Goal: Obtain resource: Download file/media

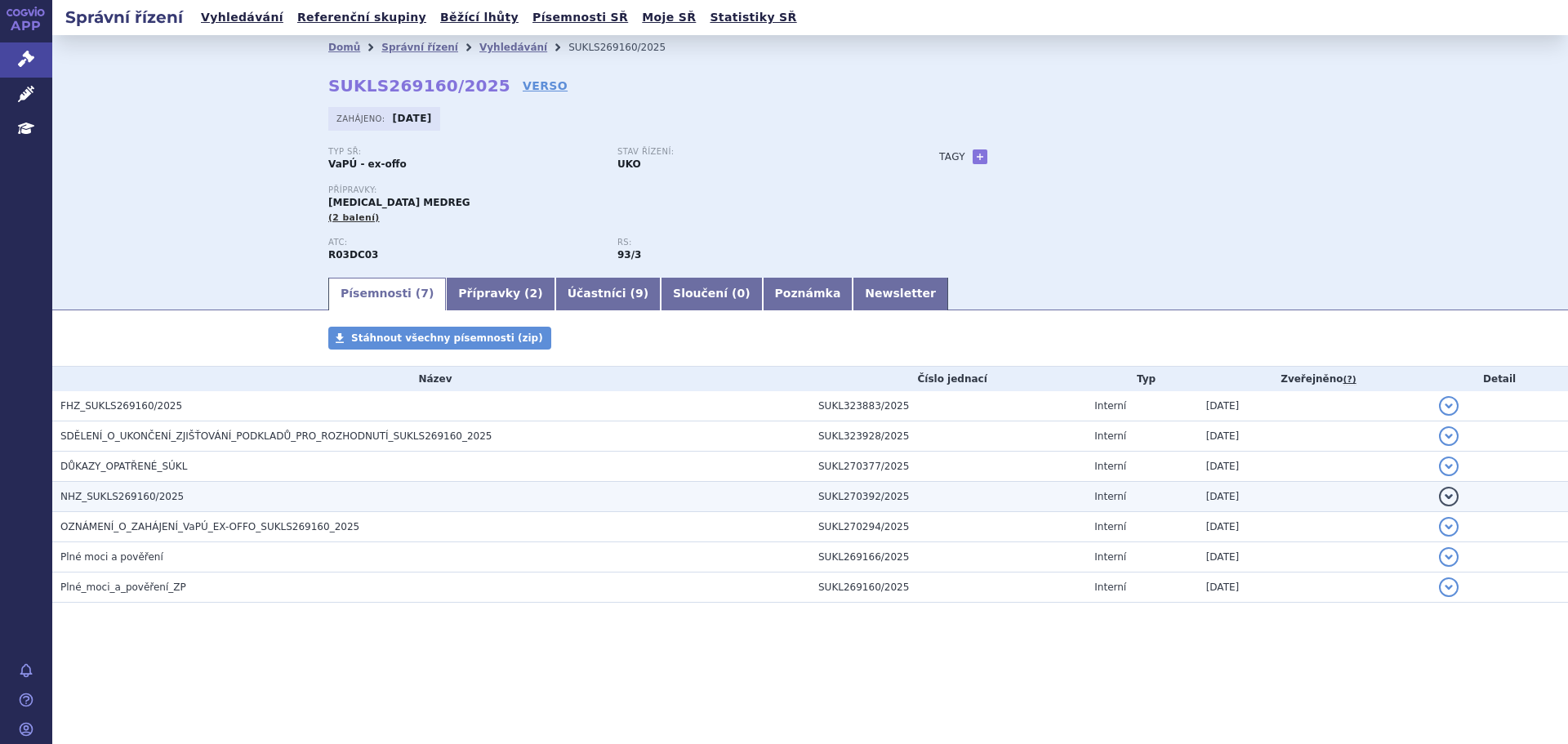
click at [144, 495] on span "NHZ_SUKLS269160/2025" at bounding box center [122, 496] width 124 height 12
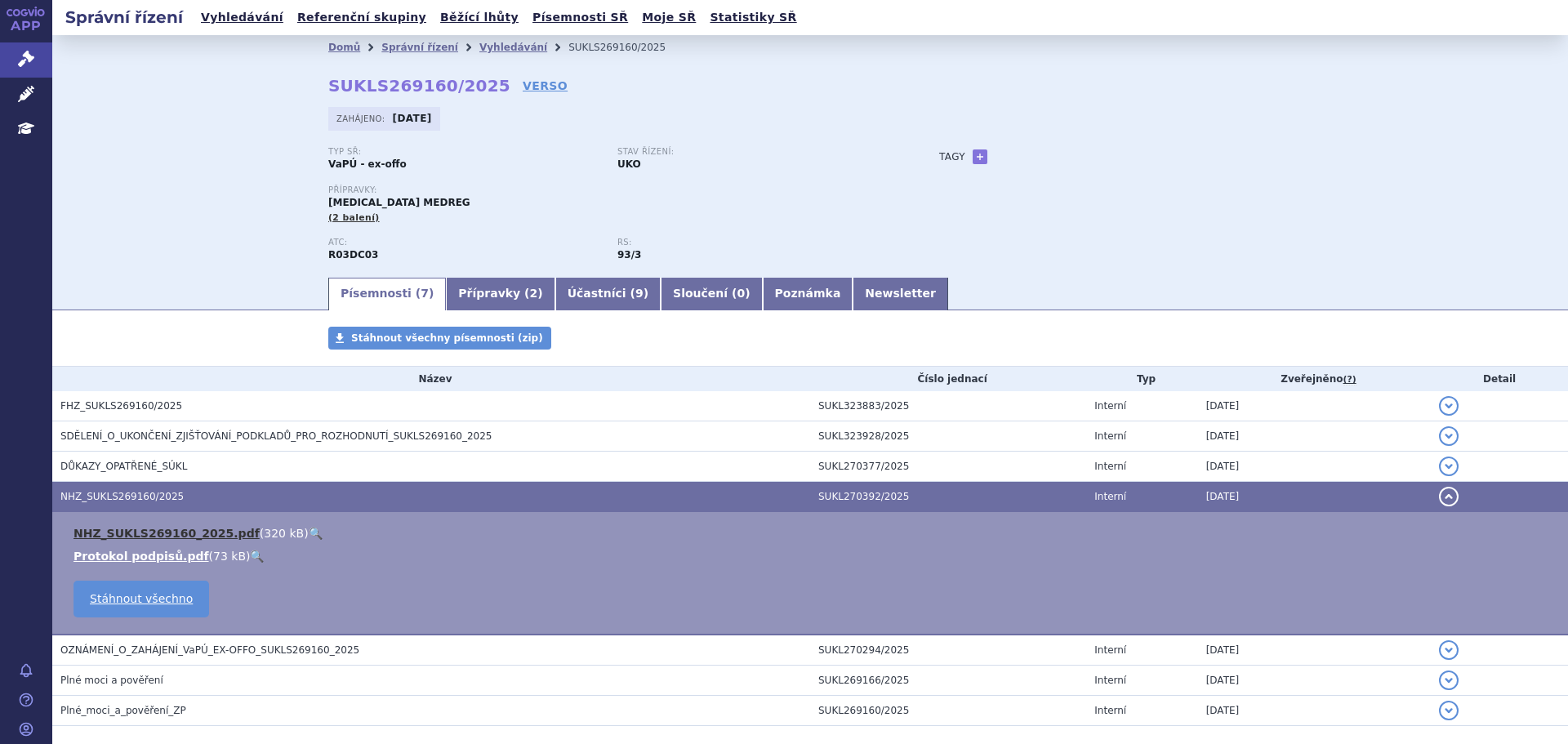
click at [122, 534] on link "NHZ_SUKLS269160_2025.pdf" at bounding box center [167, 533] width 186 height 13
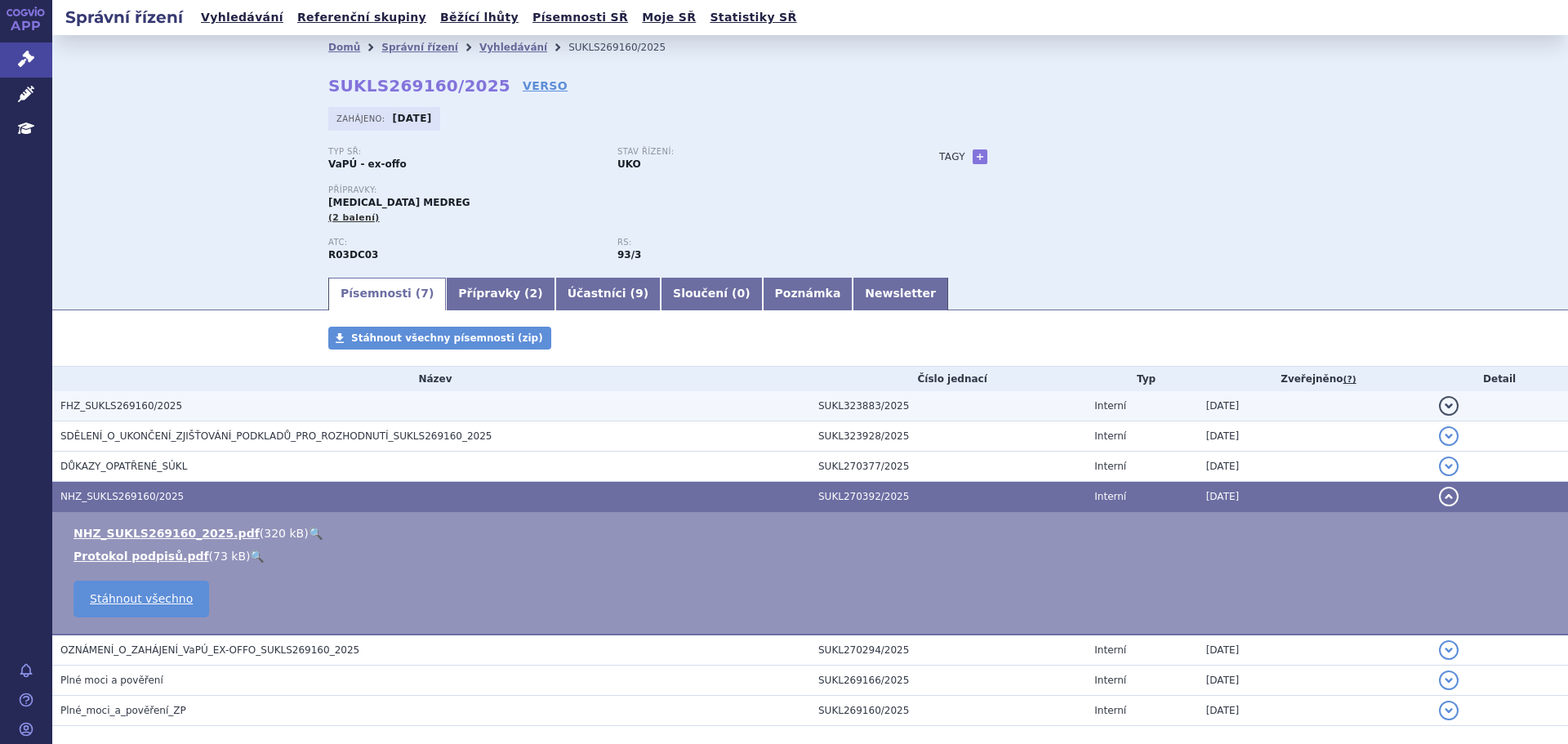
click at [109, 395] on td "FHZ_SUKLS269160/2025" at bounding box center [431, 406] width 758 height 30
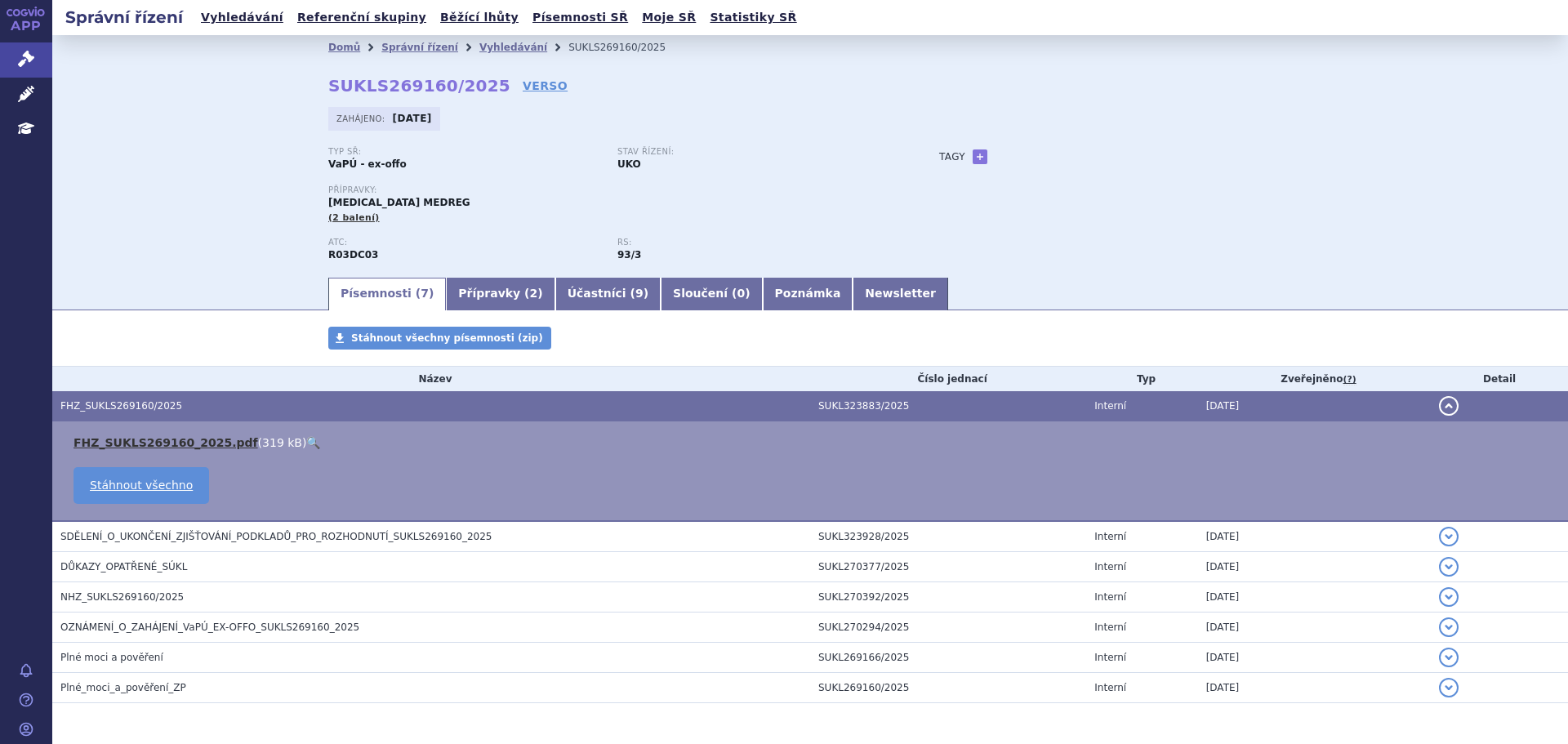
click at [156, 446] on link "FHZ_SUKLS269160_2025.pdf" at bounding box center [166, 442] width 184 height 13
click at [1111, 374] on th "Typ" at bounding box center [1142, 379] width 111 height 24
click at [1092, 312] on section "Domů Správní řízení Vyhledávání SUKLS269160/2025 SUKLS269160/2025 VERSO Zahájen…" at bounding box center [810, 418] width 1516 height 766
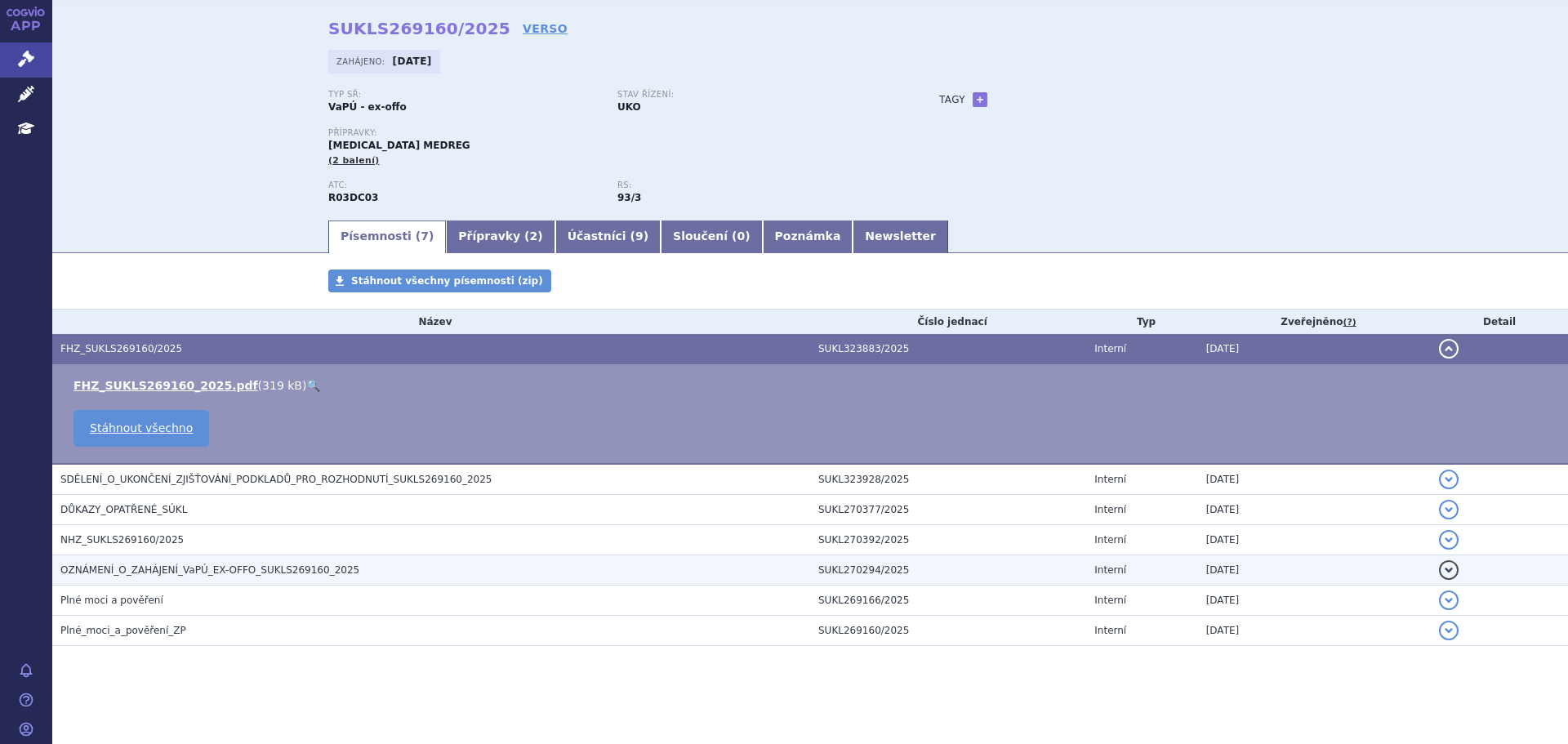
click at [200, 581] on td "OZNÁMENÍ_O_ZAHÁJENÍ_VaPÚ_EX-OFFO_SUKLS269160_2025" at bounding box center [431, 570] width 758 height 30
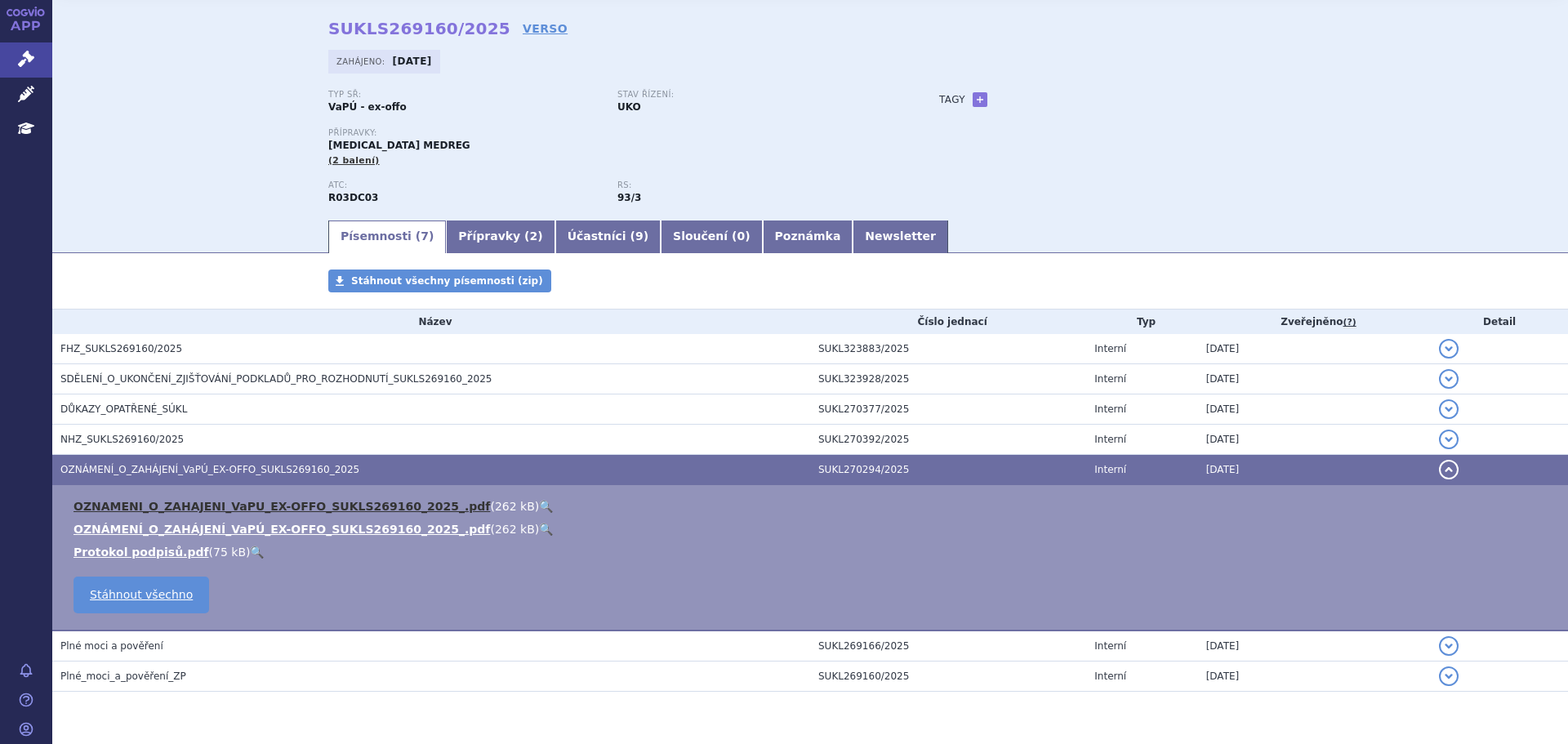
click at [127, 510] on link "OZNAMENI_O_ZAHAJENI_VaPU_EX-OFFO_SUKLS269160_2025_.pdf" at bounding box center [281, 506] width 416 height 13
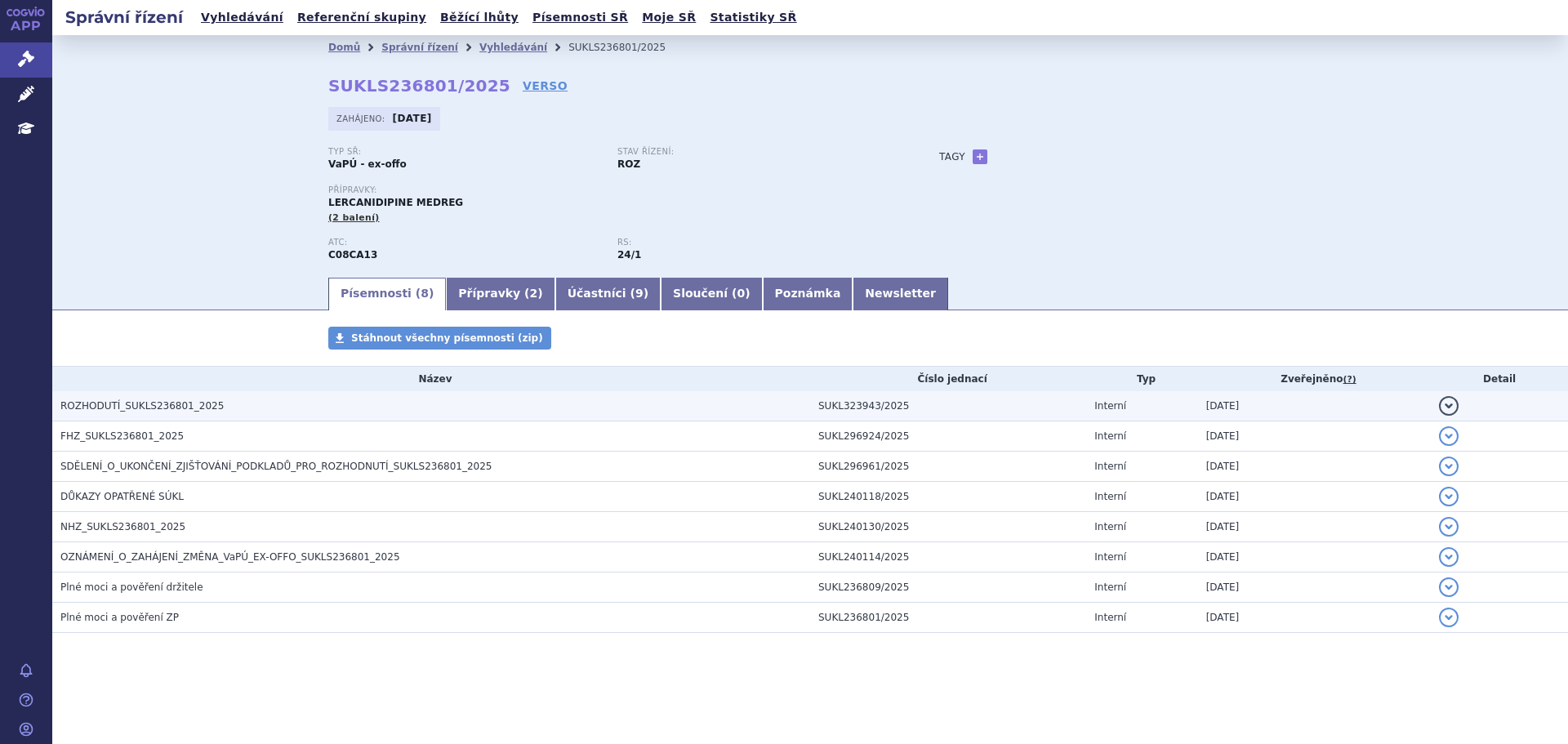
click at [136, 406] on span "ROZHODUTÍ_SUKLS236801_2025" at bounding box center [141, 406] width 163 height 12
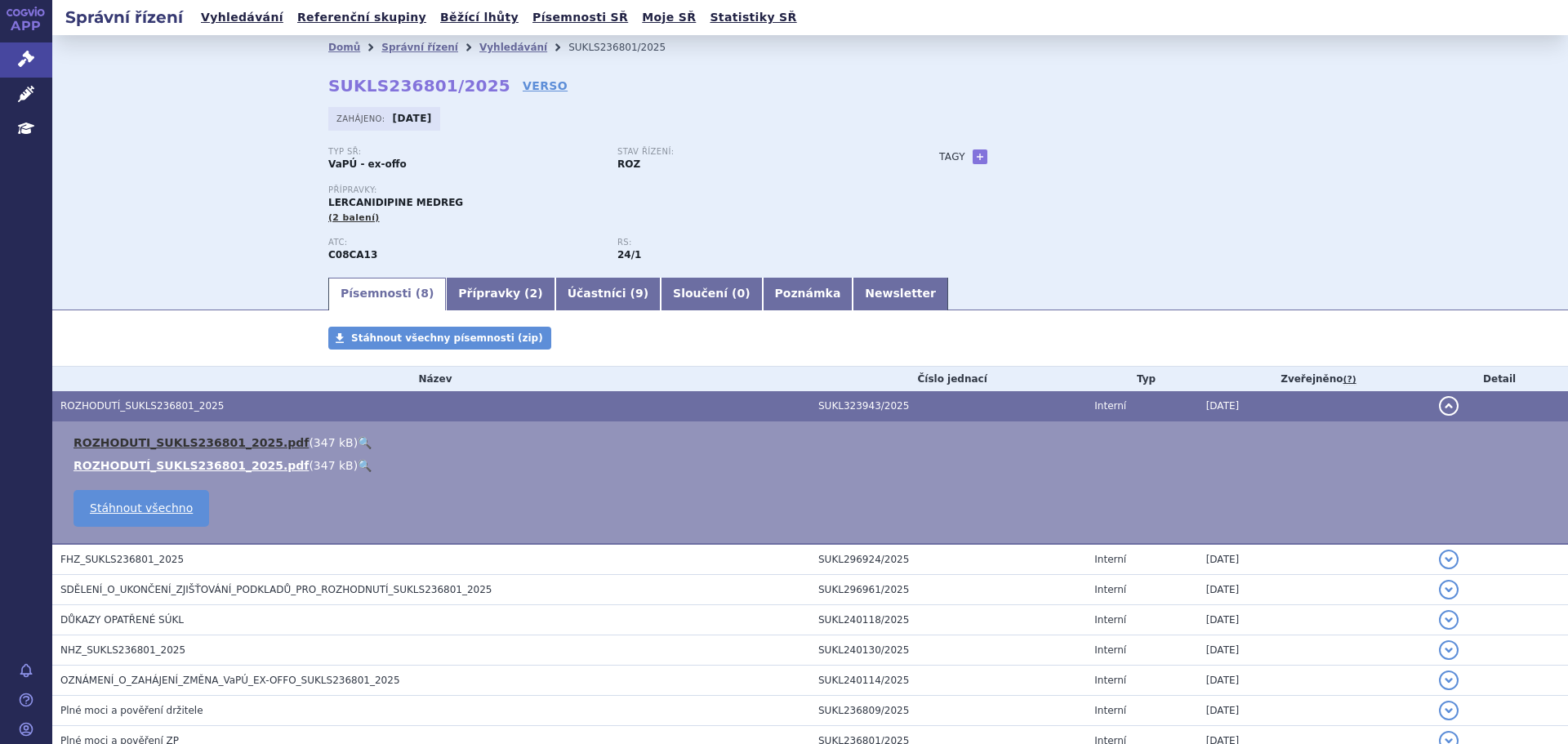
click at [157, 447] on link "ROZHODUTI_SUKLS236801_2025.pdf" at bounding box center [191, 442] width 236 height 13
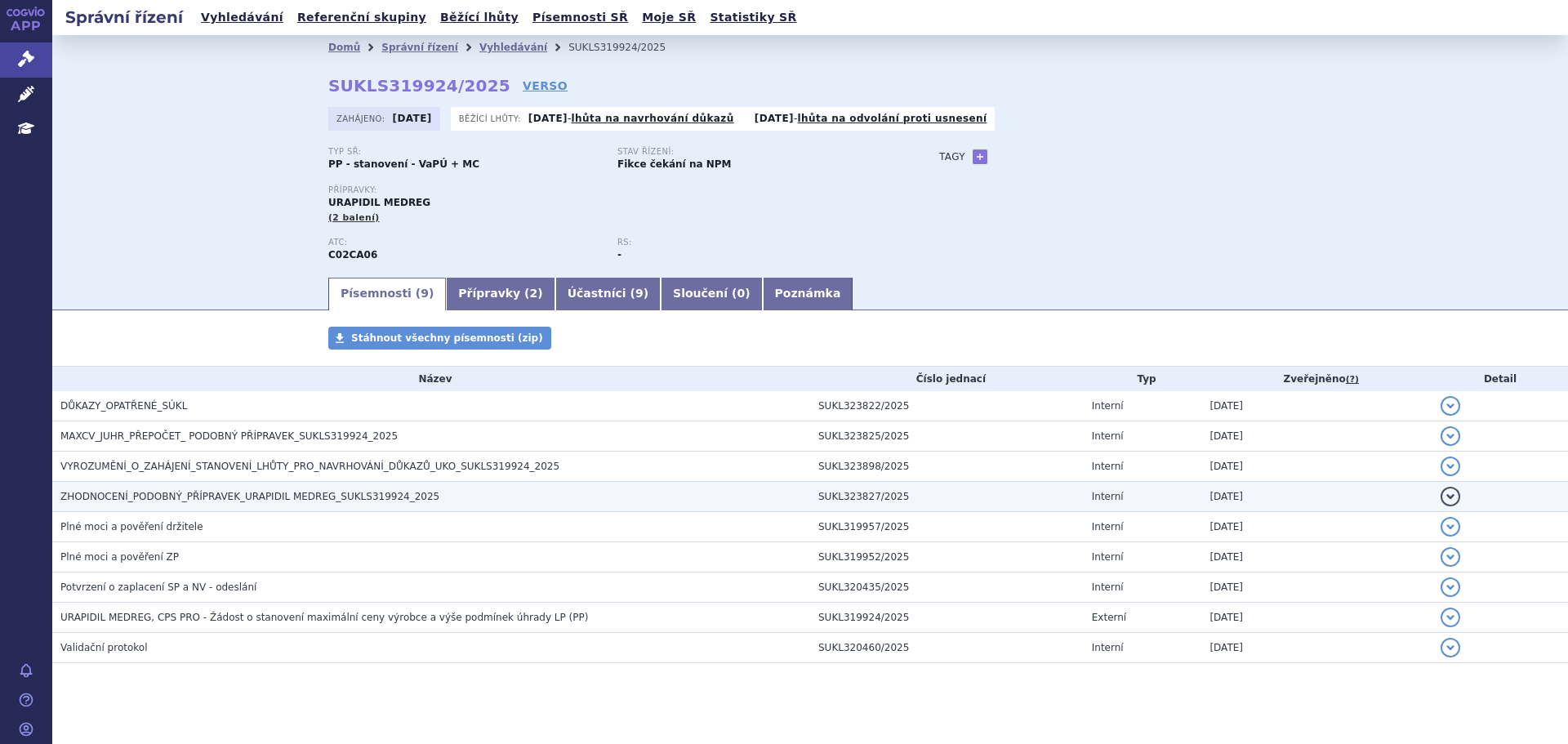
click at [186, 502] on span "ZHODNOCENÍ_PODOBNÝ_PŘÍPRAVEK_URAPIDIL MEDREG_SUKLS319924_2025" at bounding box center [249, 496] width 379 height 12
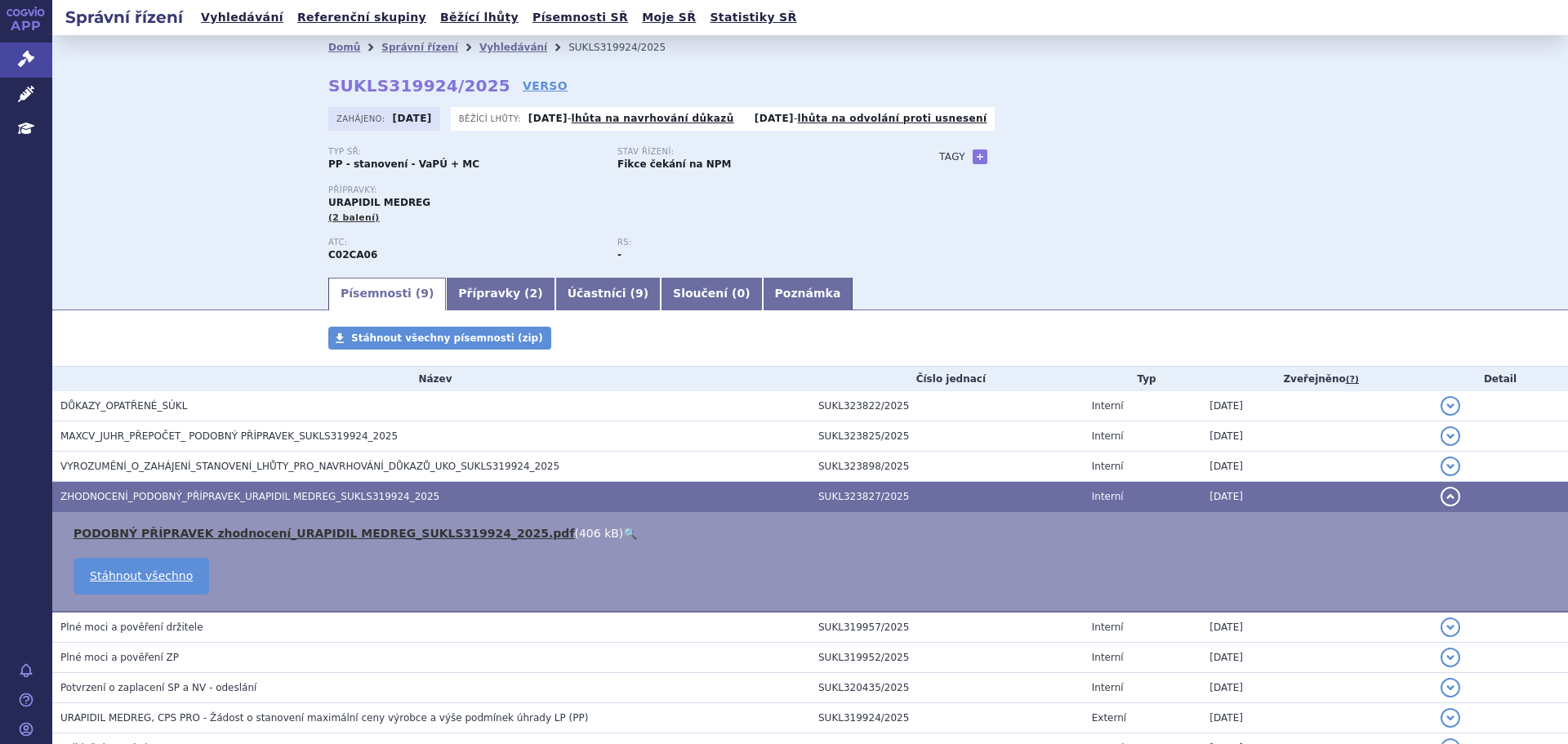
click at [199, 536] on link "PODOBNÝ PŘÍPRAVEK zhodnocení_URAPIDIL MEDREG_SUKLS319924_2025.pdf" at bounding box center [323, 533] width 501 height 13
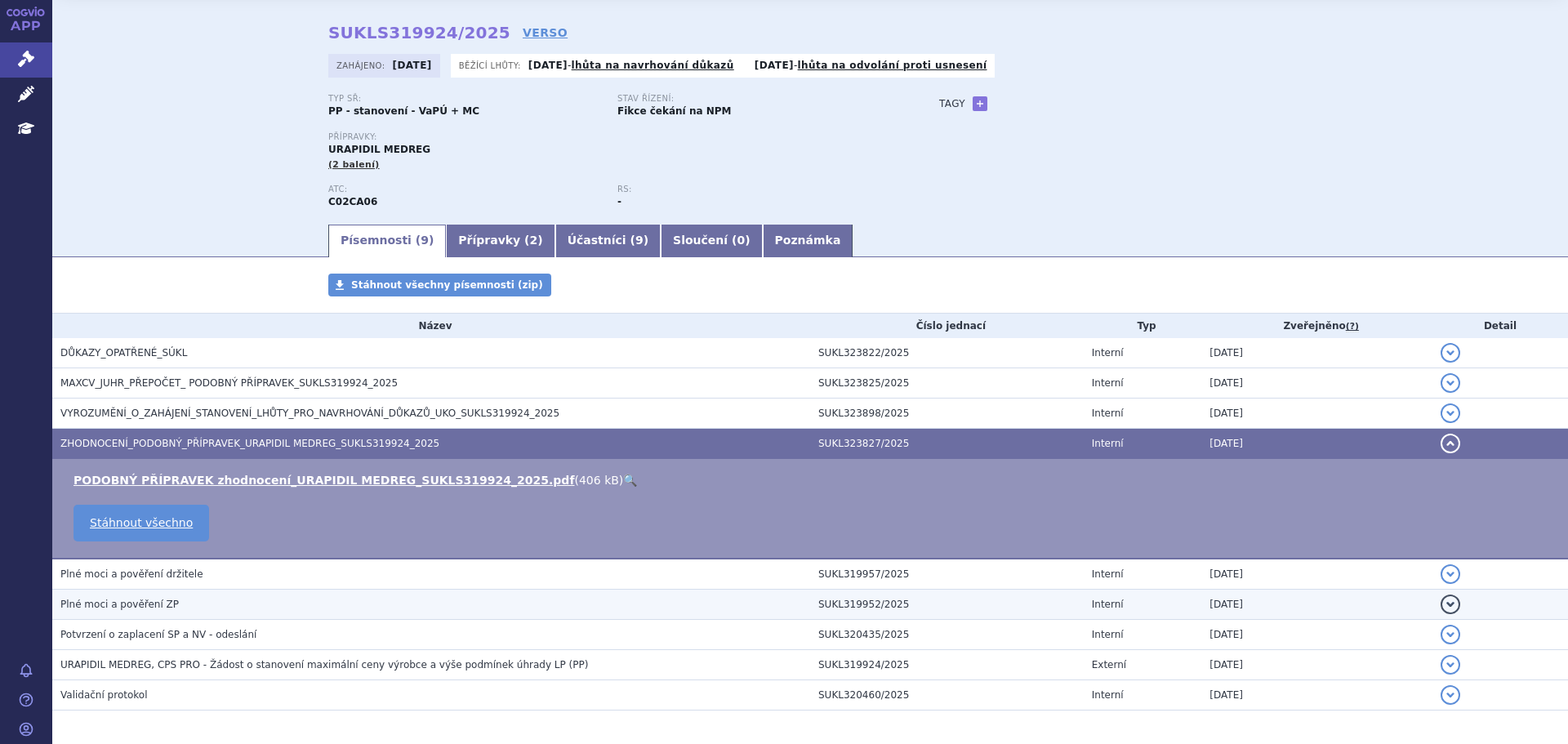
scroll to position [81, 0]
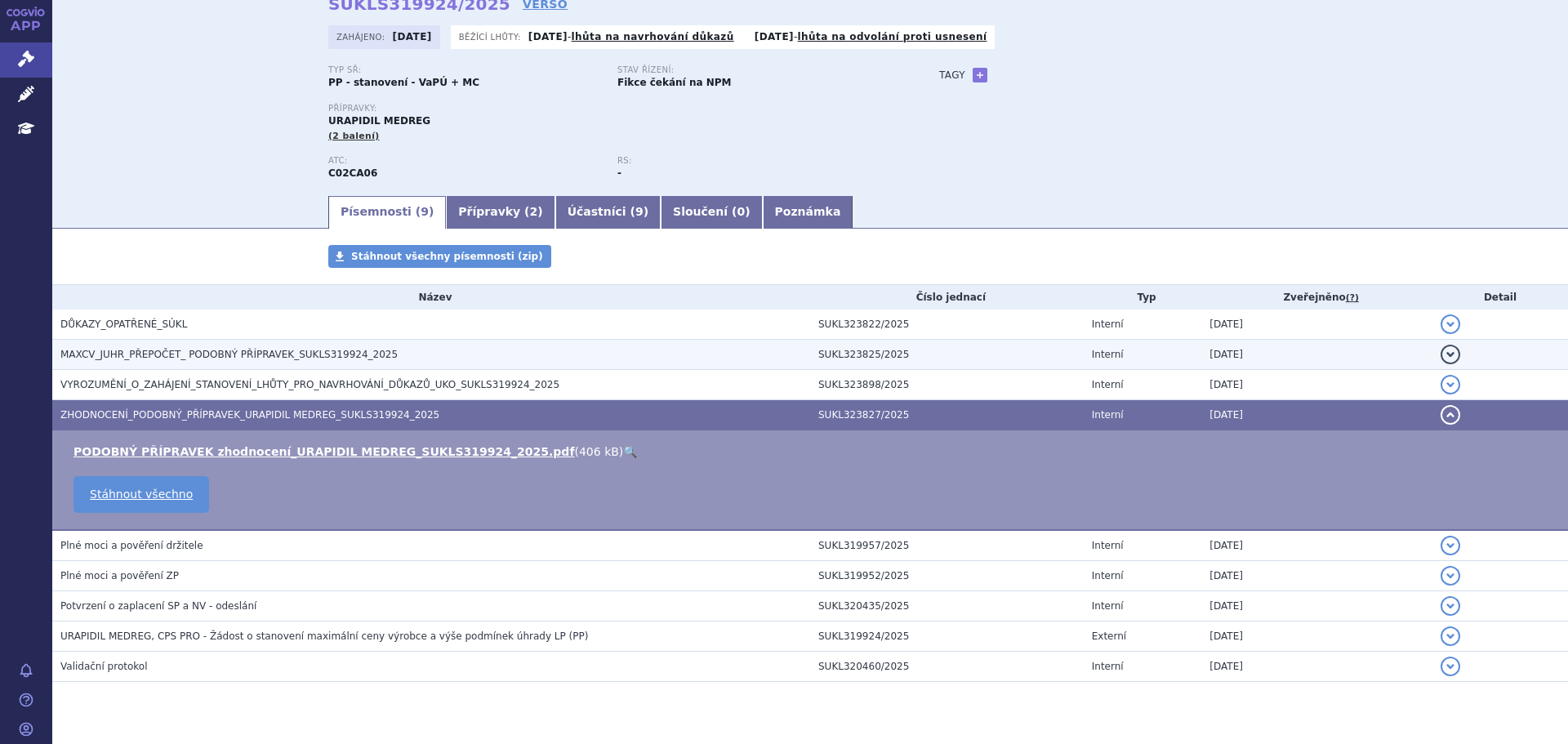
click at [191, 355] on span "MAXCV_JUHR_PŘEPOČET_ PODOBNÝ PŘÍPRAVEK_SUKLS319924_2025" at bounding box center [228, 354] width 338 height 12
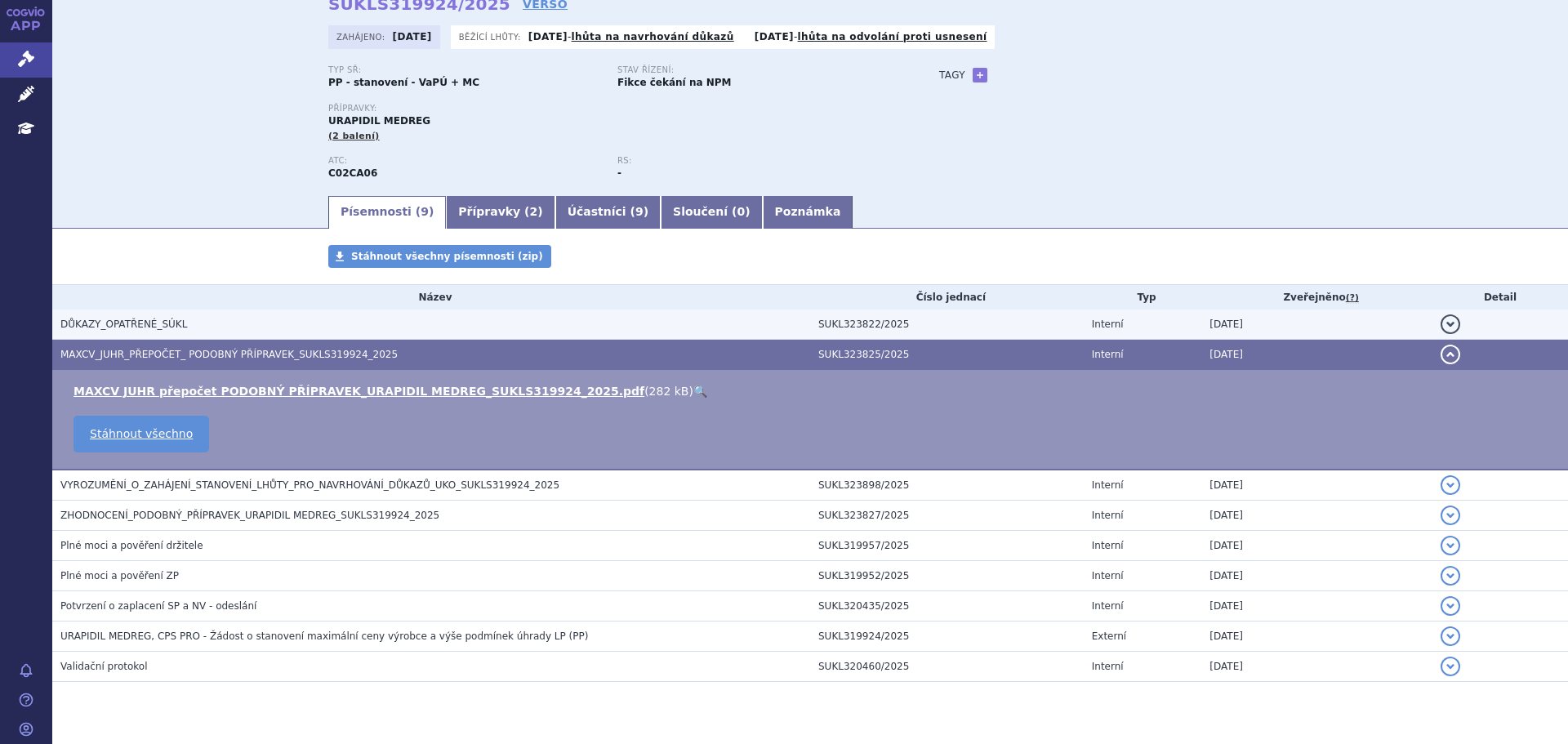
click at [175, 323] on h3 "DŮKAZY_OPATŘENÉ_SÚKL" at bounding box center [434, 324] width 750 height 16
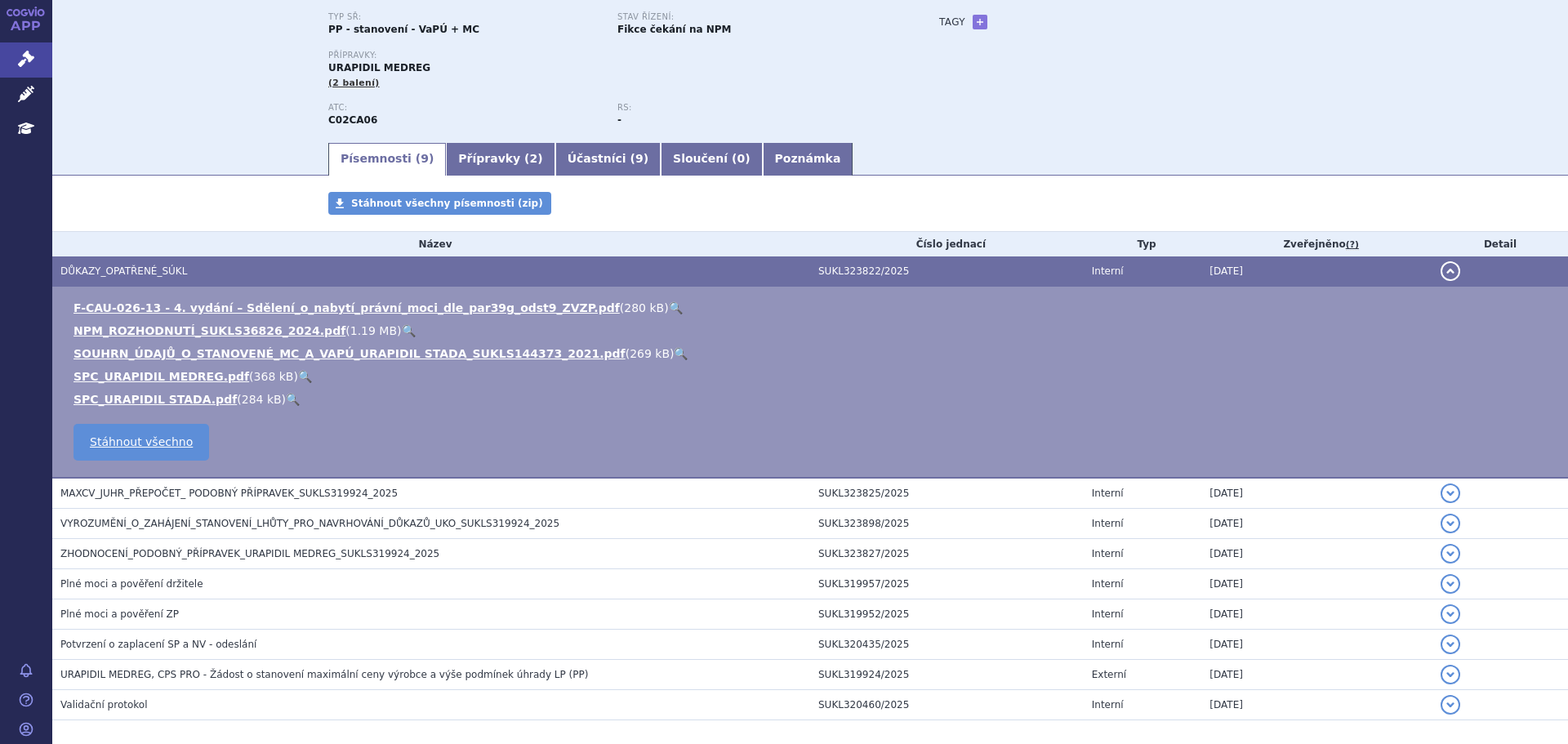
scroll to position [163, 0]
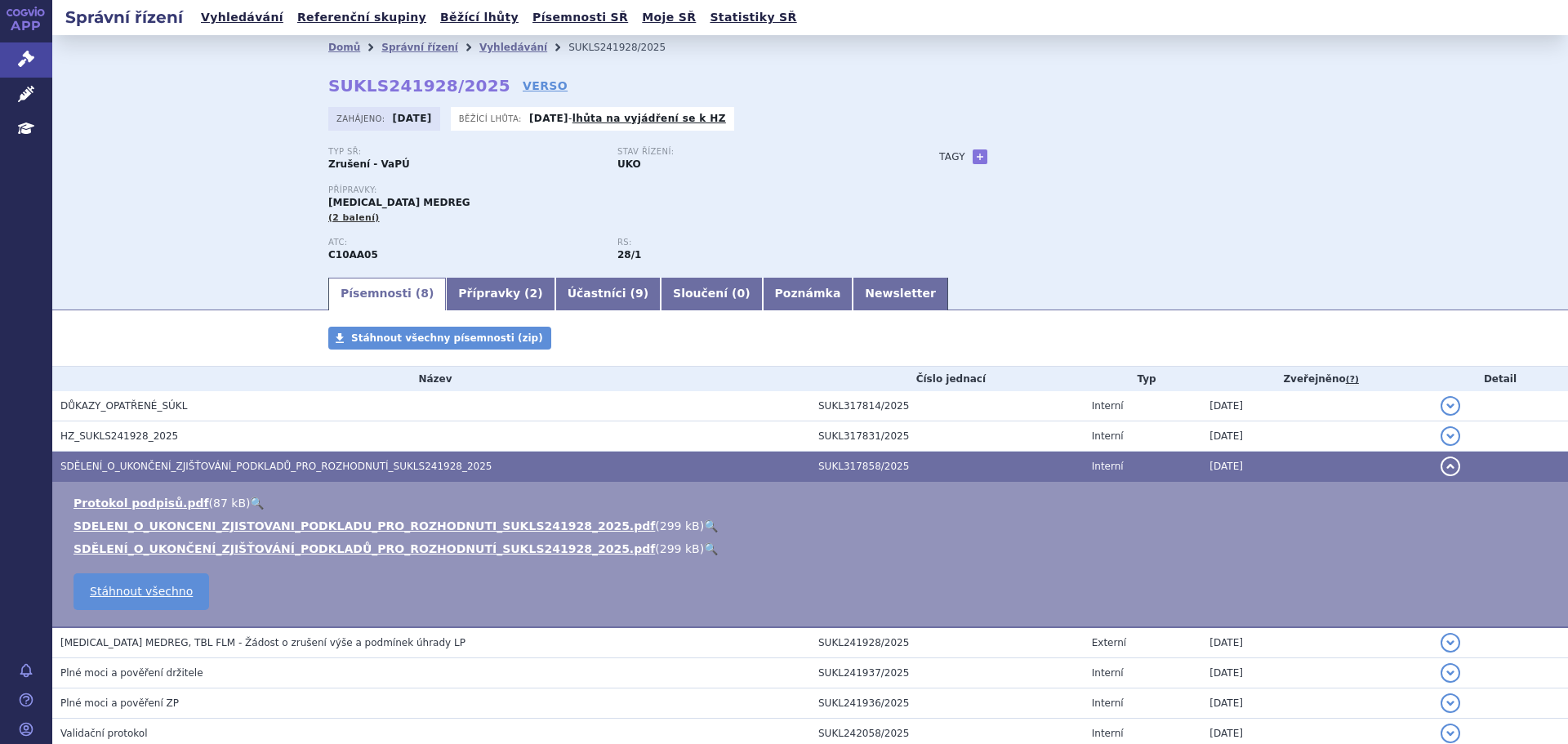
scroll to position [133, 0]
